Goal: Find specific page/section: Find specific page/section

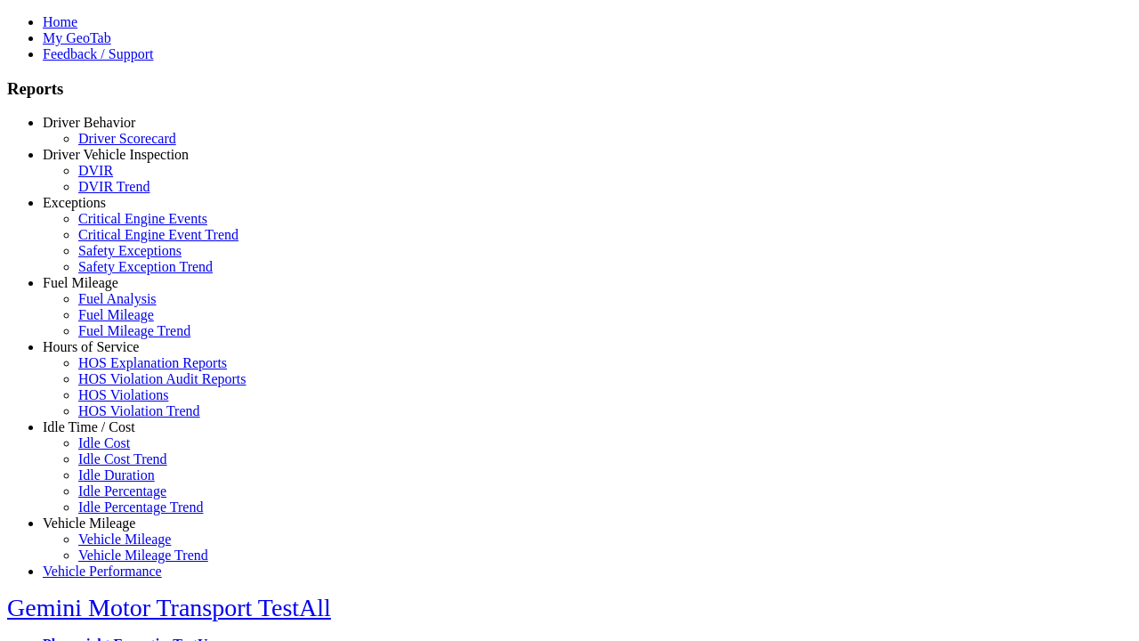
click at [102, 210] on link "Exceptions" at bounding box center [74, 202] width 63 height 15
click at [116, 242] on link "Critical Engine Event Trend" at bounding box center [158, 234] width 160 height 15
type input "*********"
